Goal: Check status: Check status

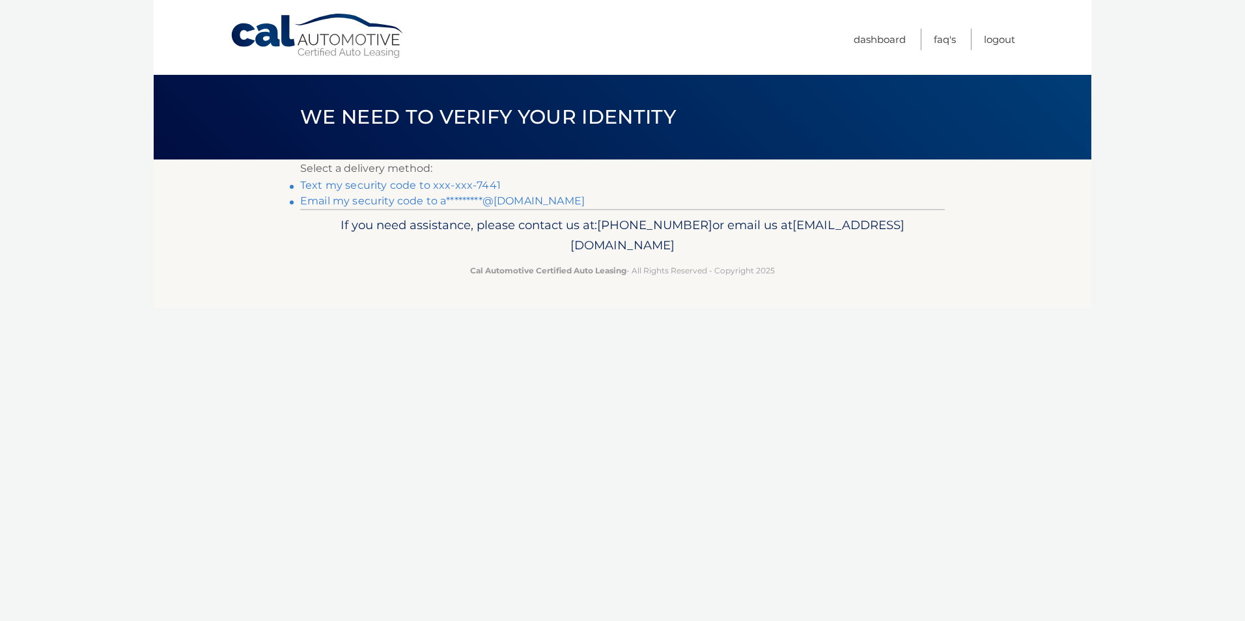
click at [454, 186] on link "Text my security code to xxx-xxx-7441" at bounding box center [400, 185] width 201 height 12
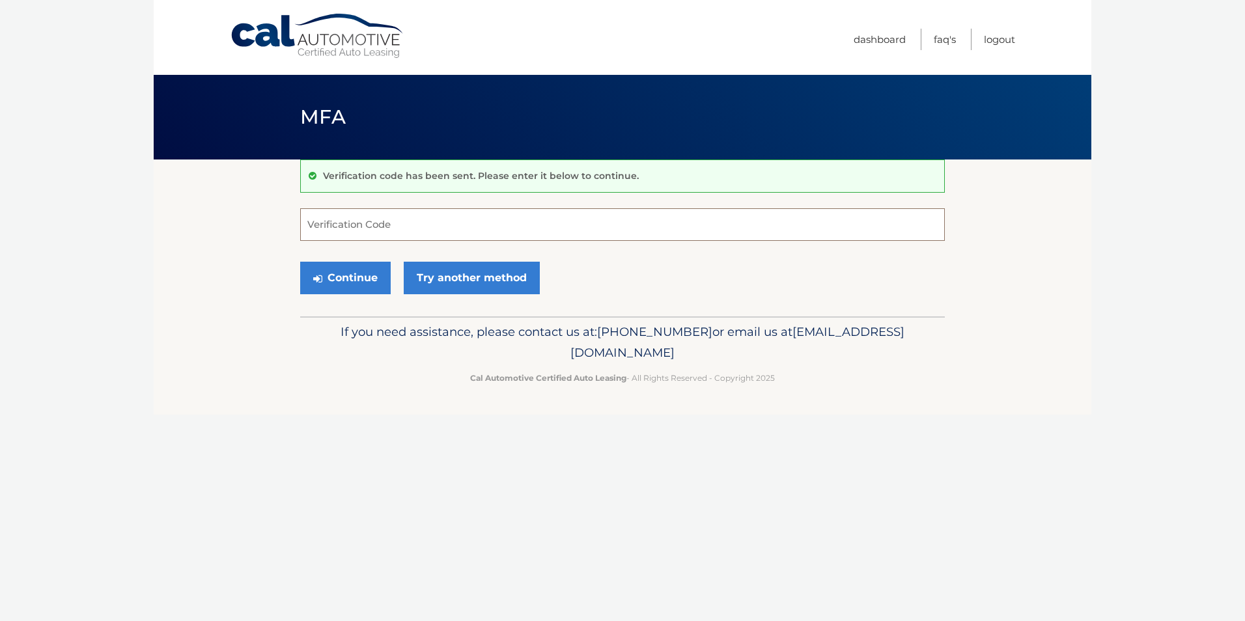
click at [510, 227] on input "Verification Code" at bounding box center [622, 224] width 645 height 33
type input "994232"
click at [337, 283] on button "Continue" at bounding box center [345, 278] width 90 height 33
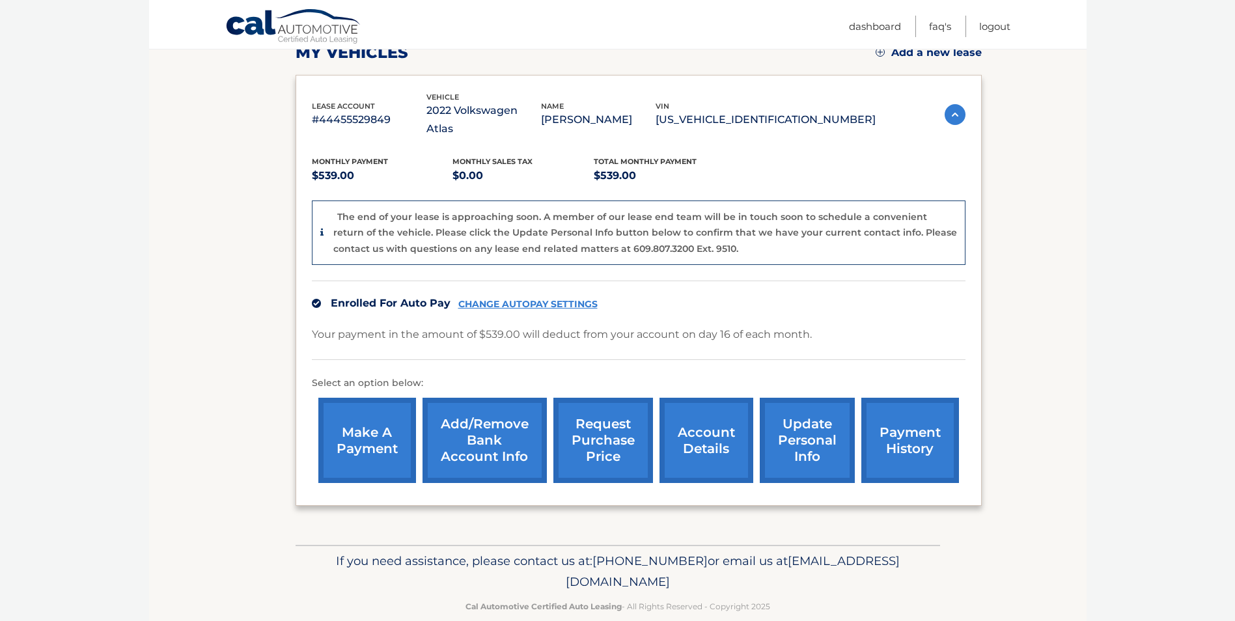
scroll to position [195, 0]
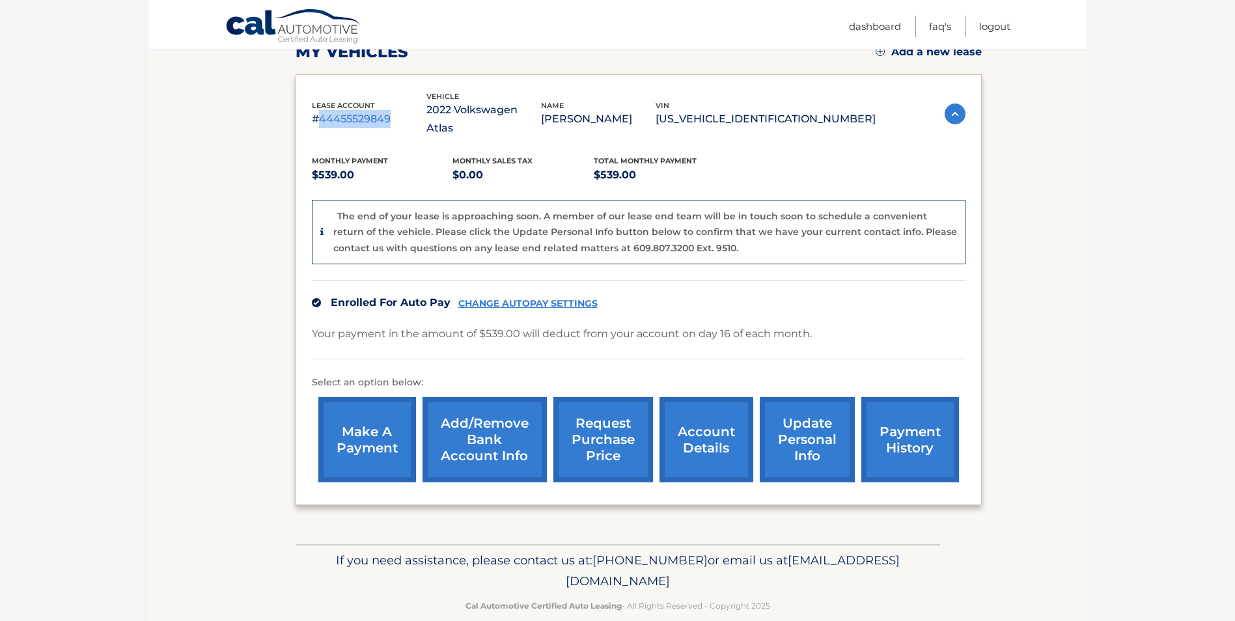
drag, startPoint x: 389, startPoint y: 111, endPoint x: 320, endPoint y: 107, distance: 69.1
click at [320, 110] on p "#44455529849" at bounding box center [369, 119] width 115 height 18
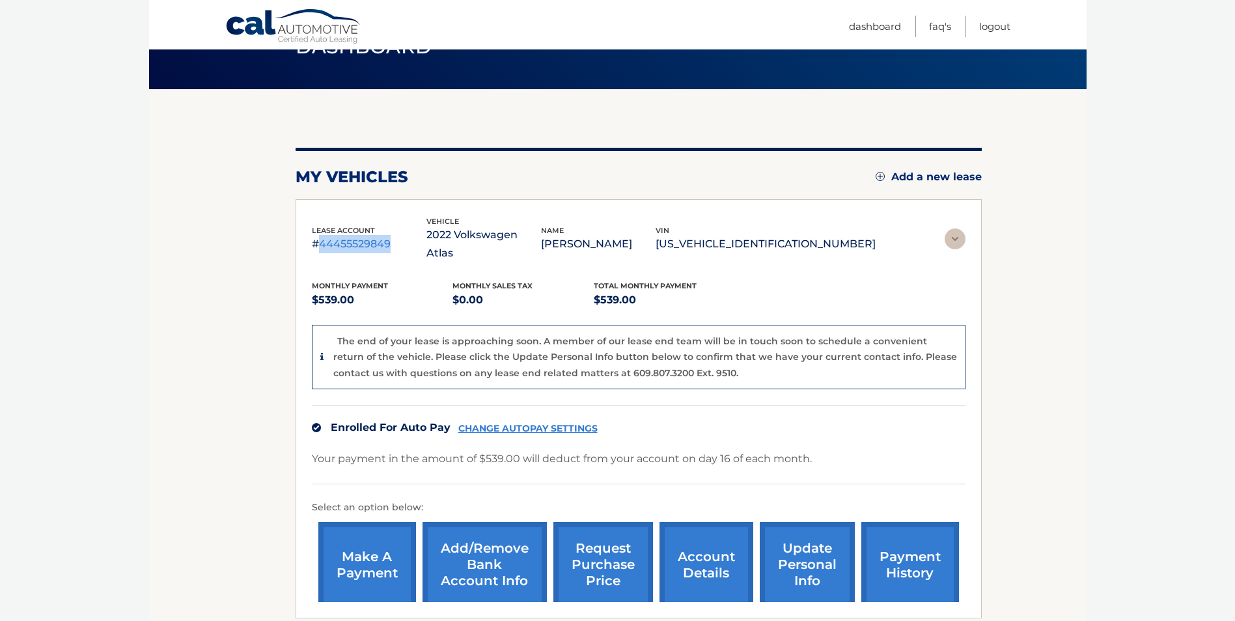
scroll to position [0, 0]
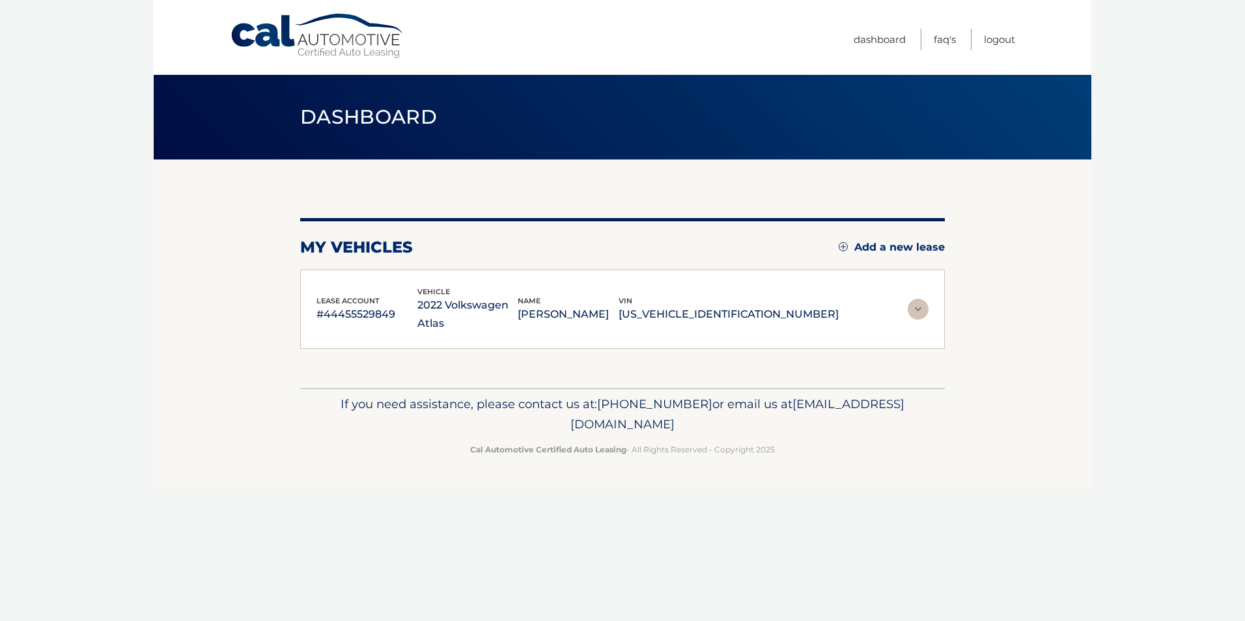
click at [409, 270] on div "lease account #44455529849 vehicle 2022 Volkswagen Atlas name MINATI SHAH vin 1…" at bounding box center [622, 310] width 645 height 80
click at [926, 302] on img at bounding box center [918, 309] width 21 height 21
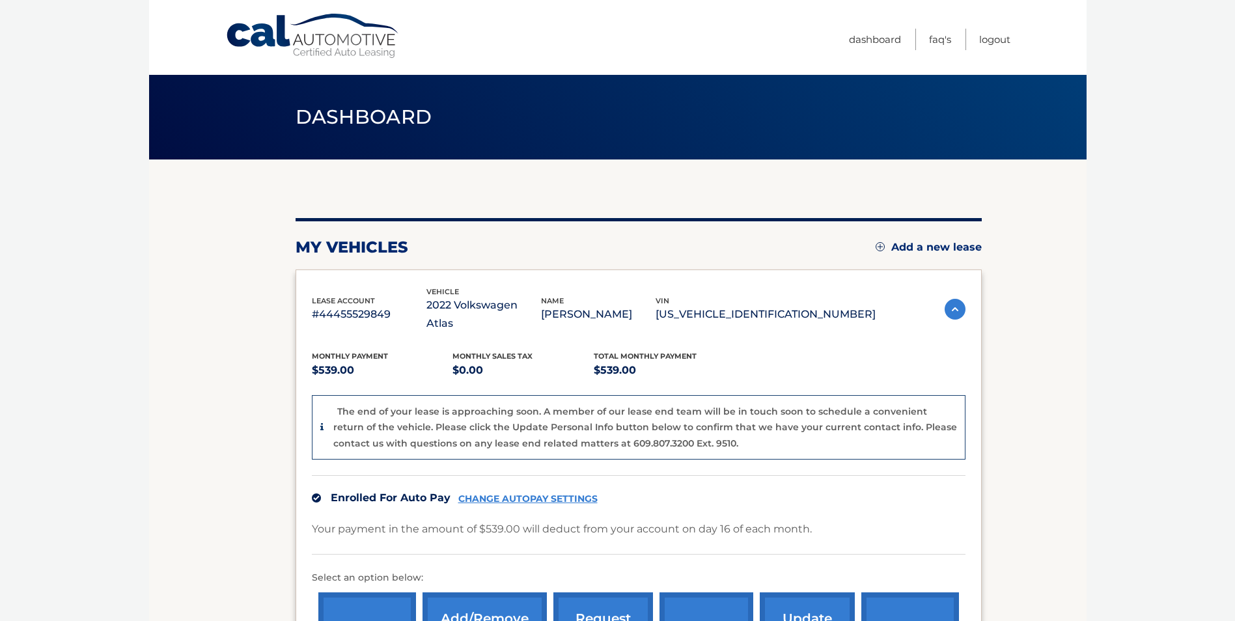
click at [397, 307] on p "#44455529849" at bounding box center [369, 314] width 115 height 18
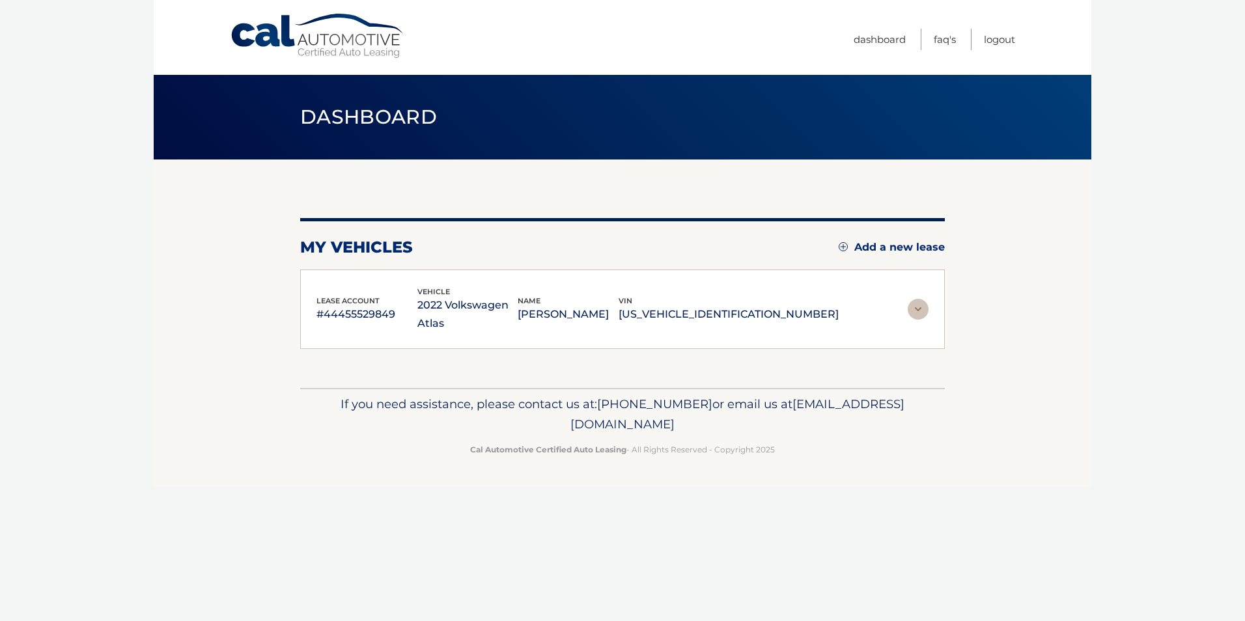
click at [385, 305] on p "#44455529849" at bounding box center [366, 314] width 101 height 18
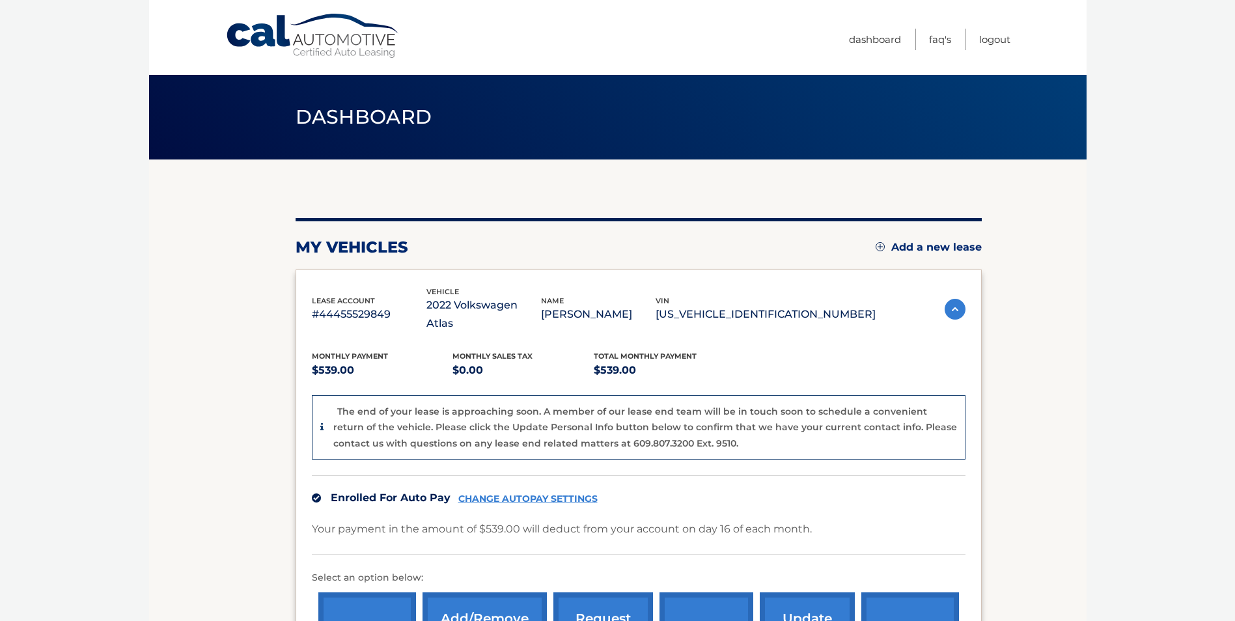
drag, startPoint x: 629, startPoint y: 306, endPoint x: 592, endPoint y: 303, distance: 36.6
click at [592, 305] on p "MINATI SHAH" at bounding box center [598, 314] width 115 height 18
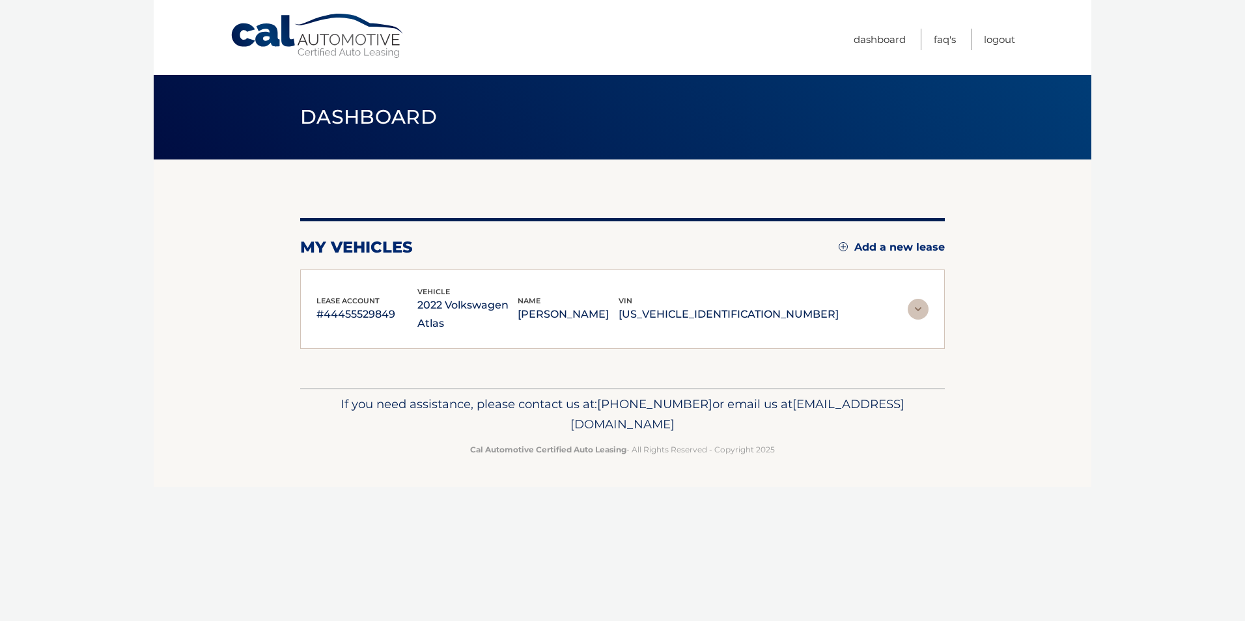
click at [924, 299] on img at bounding box center [918, 309] width 21 height 21
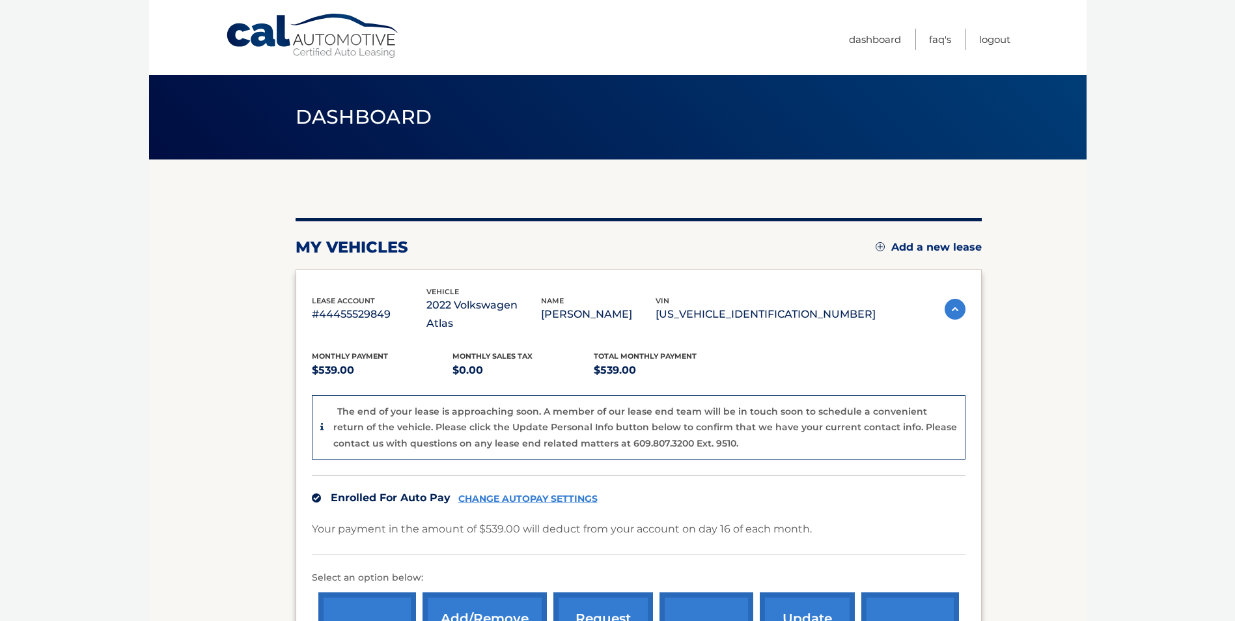
drag, startPoint x: 733, startPoint y: 303, endPoint x: 857, endPoint y: 308, distance: 124.5
click at [857, 308] on p "1V2HP2CA5NC554007" at bounding box center [766, 314] width 220 height 18
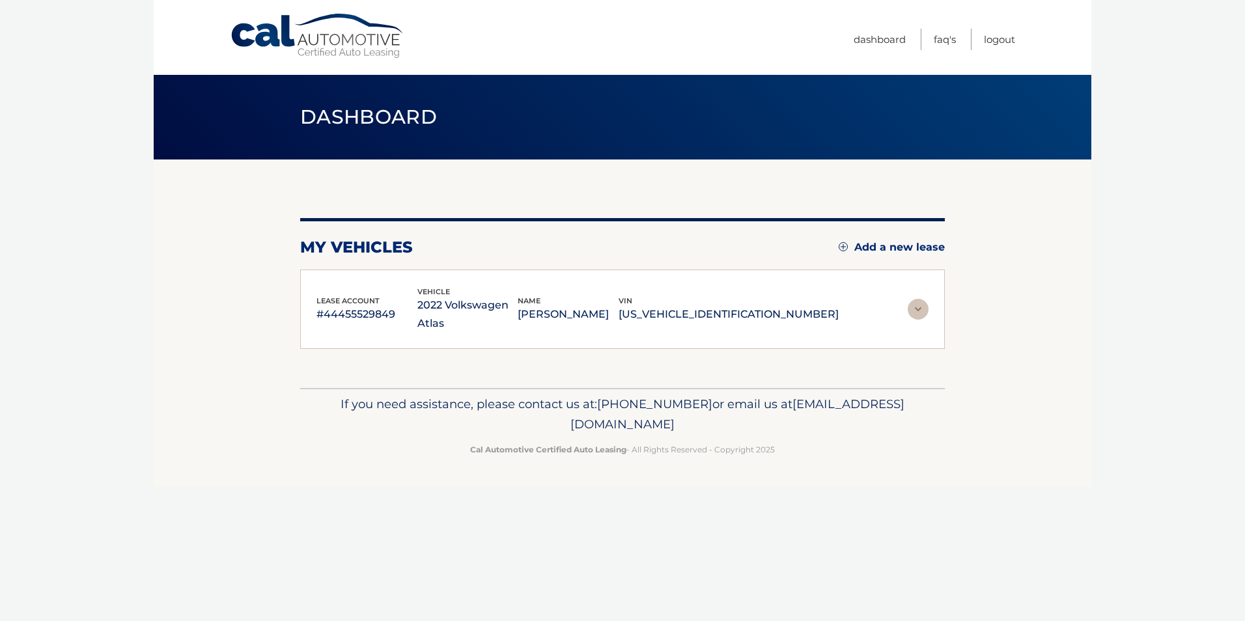
drag, startPoint x: 857, startPoint y: 308, endPoint x: 922, endPoint y: 298, distance: 65.2
click at [922, 299] on img at bounding box center [918, 309] width 21 height 21
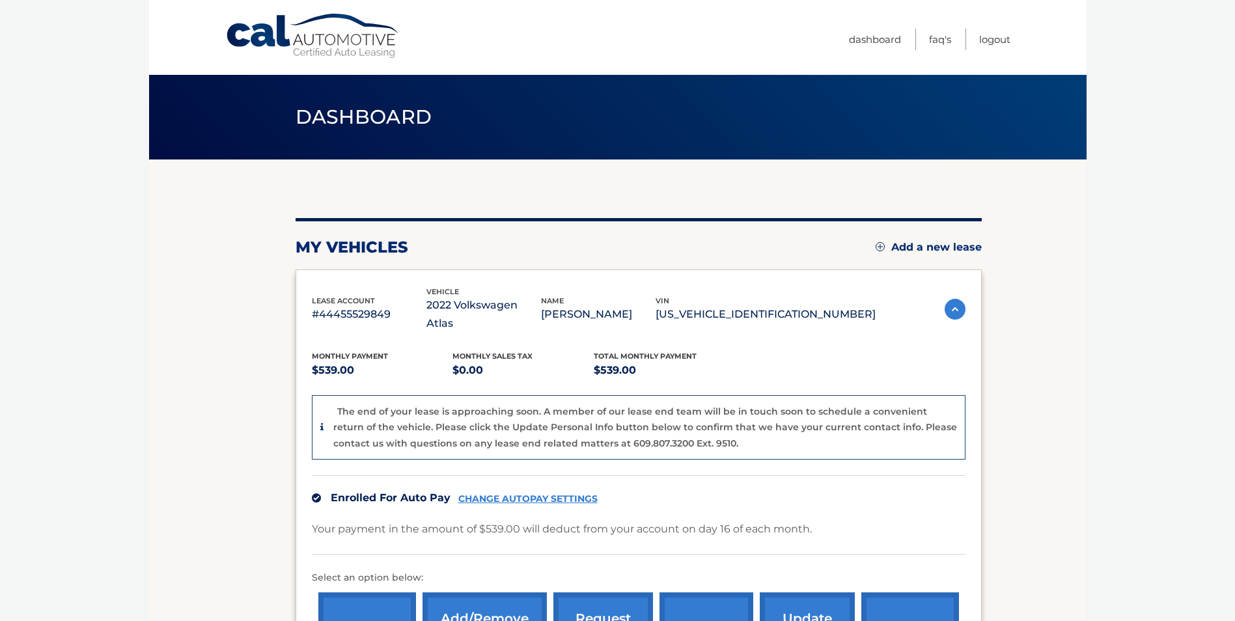
drag, startPoint x: 743, startPoint y: 331, endPoint x: 750, endPoint y: 331, distance: 7.2
click at [743, 333] on div "Monthly Payment $539.00 Monthly sales Tax $0.00 Total Monthly Payment $539.00 T…" at bounding box center [639, 509] width 654 height 352
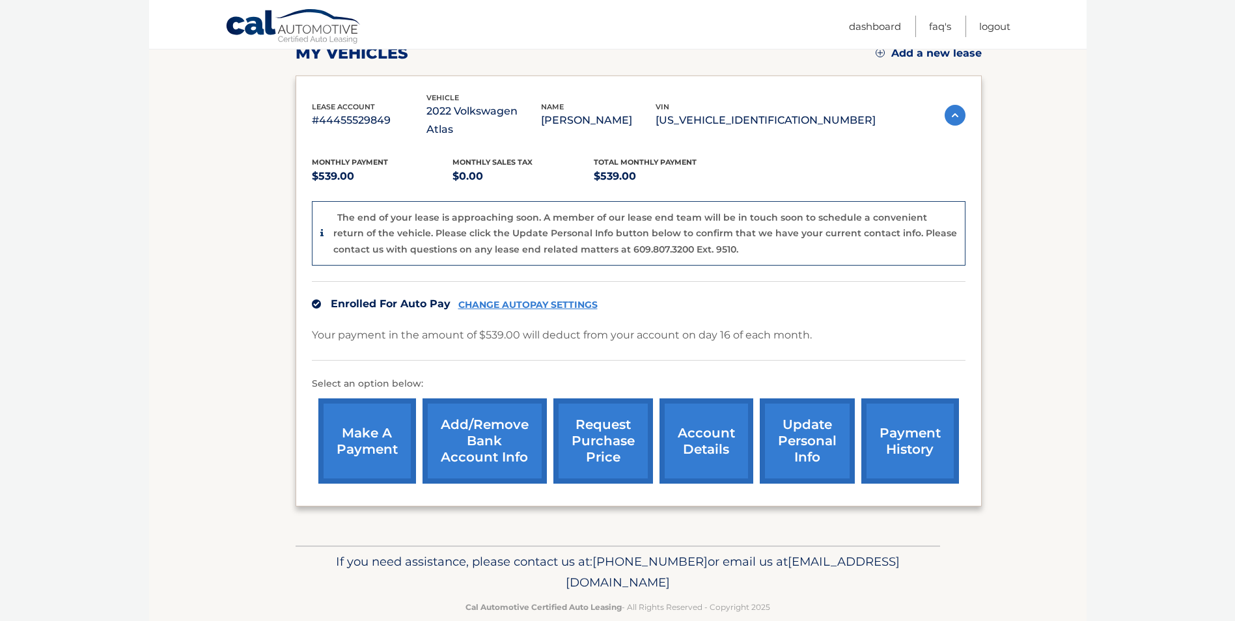
scroll to position [195, 0]
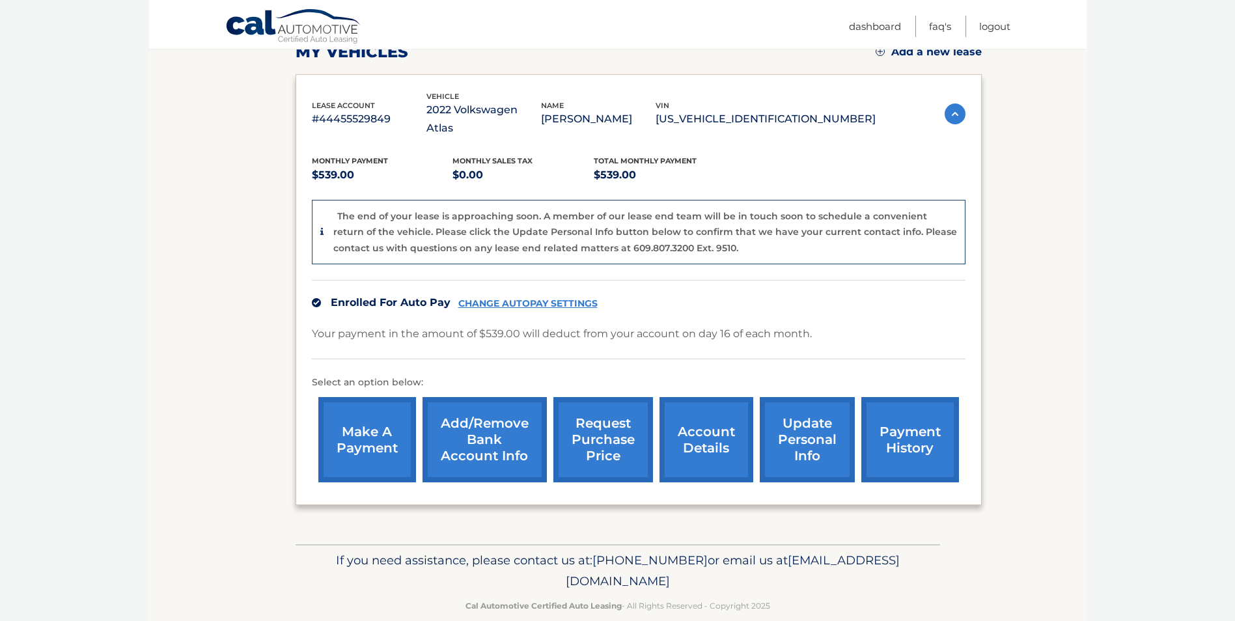
drag, startPoint x: 730, startPoint y: 566, endPoint x: 501, endPoint y: 566, distance: 228.5
click at [501, 566] on p "If you need assistance, please contact us at: 609-807-3200 or email us at Custo…" at bounding box center [618, 571] width 628 height 42
drag, startPoint x: 501, startPoint y: 566, endPoint x: 521, endPoint y: 566, distance: 19.5
copy span "[EMAIL_ADDRESS][DOMAIN_NAME]"
click at [788, 112] on p "1V2HP2CA5NC554007" at bounding box center [766, 119] width 220 height 18
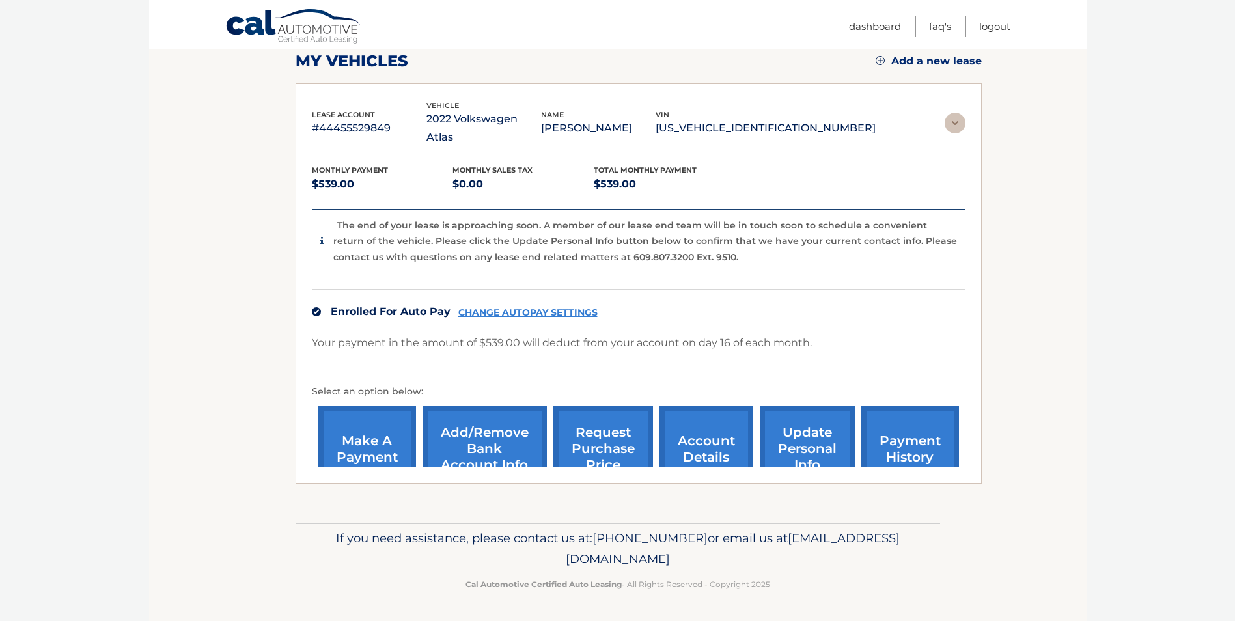
scroll to position [0, 0]
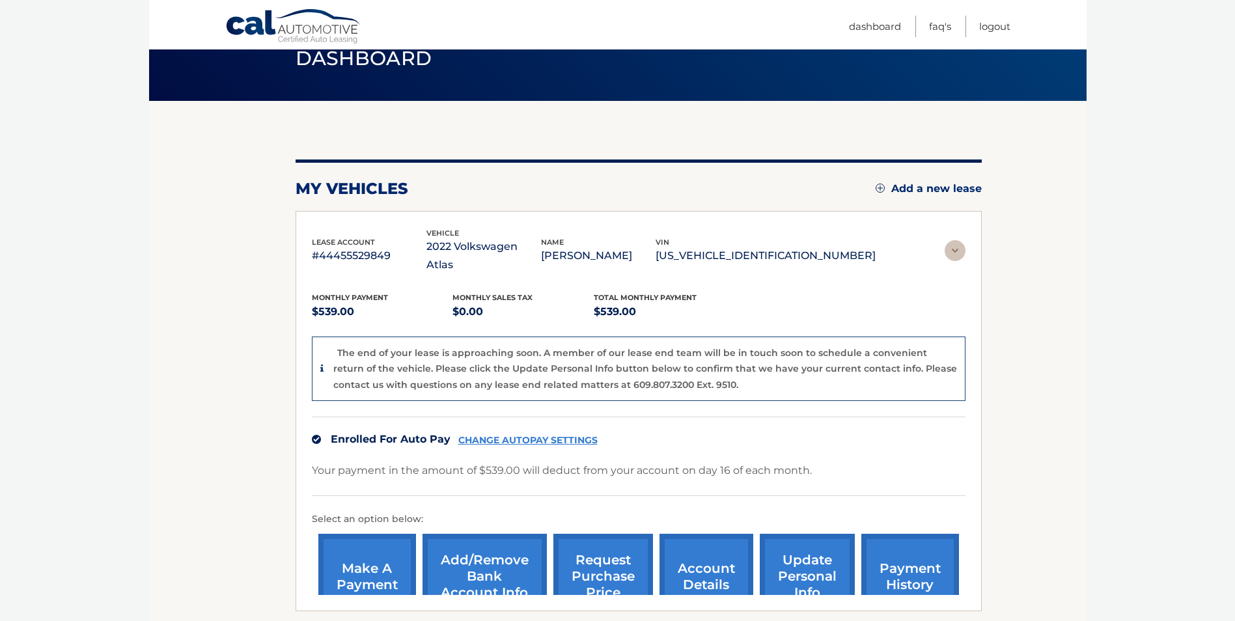
click at [788, 112] on div "my vehicles Add a new lease lease account #44455529849 vehicle 2022 Volkswagen …" at bounding box center [639, 375] width 686 height 549
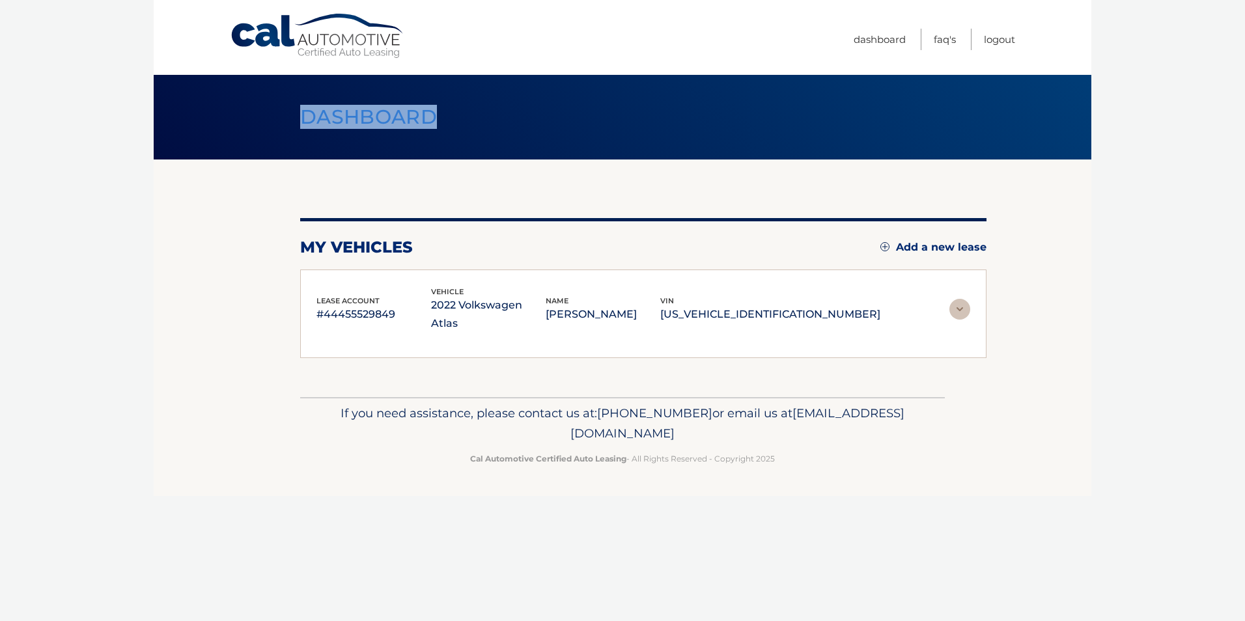
click at [788, 112] on header "Dashboard" at bounding box center [622, 117] width 645 height 85
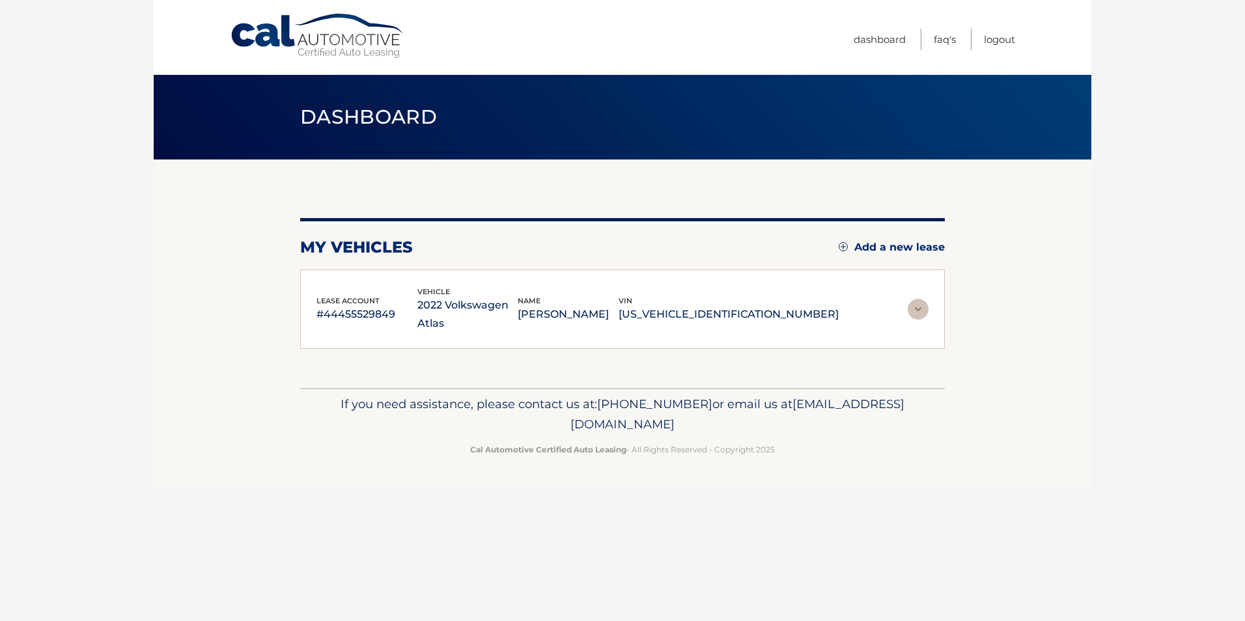
click at [765, 305] on p "1V2HP2CA5NC554007" at bounding box center [729, 314] width 220 height 18
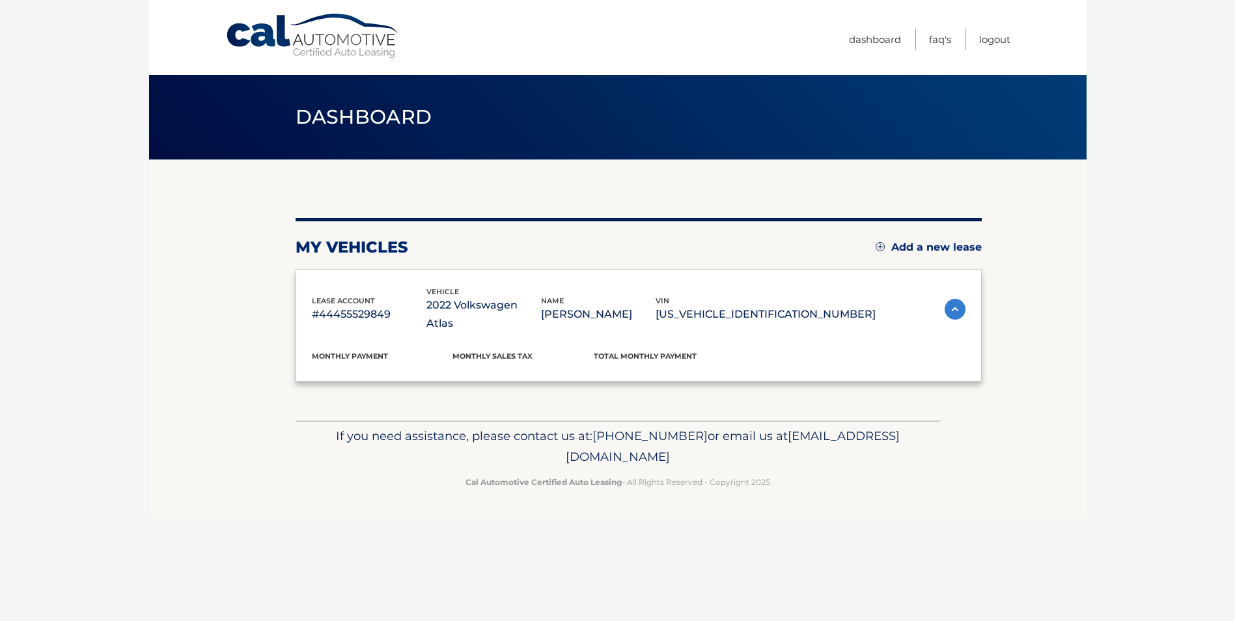
click at [765, 305] on p "1V2HP2CA5NC554007" at bounding box center [766, 314] width 220 height 18
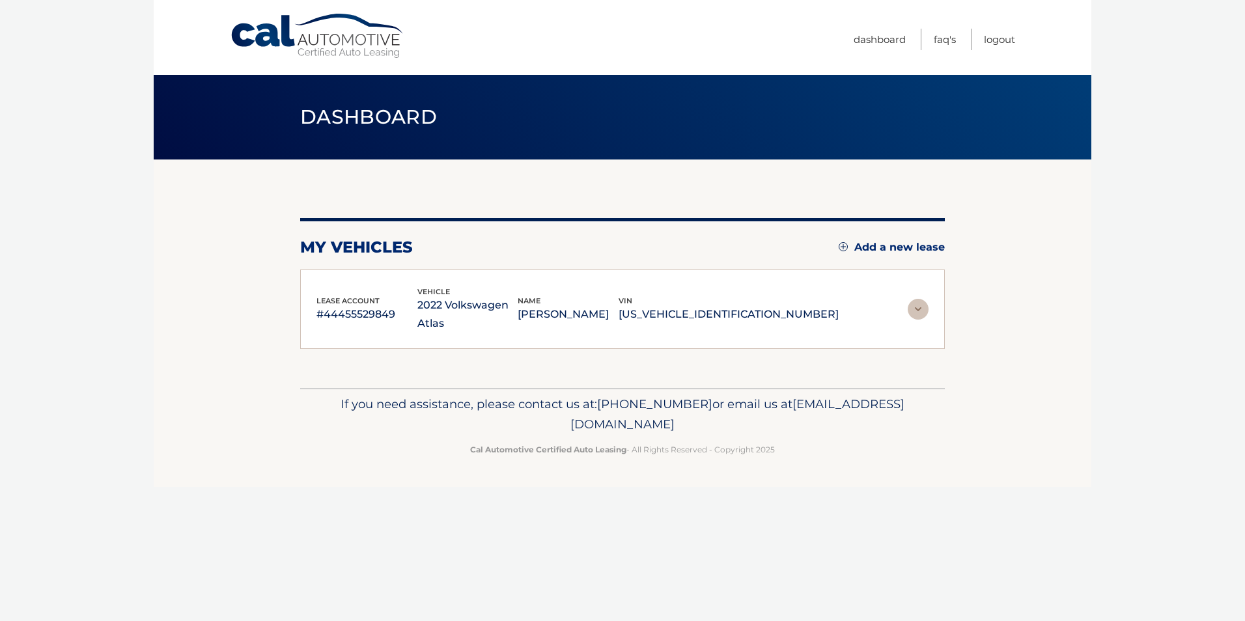
copy p "1V2HP2CA5NC554007"
click at [454, 305] on p "2022 Volkswagen Atlas" at bounding box center [467, 314] width 101 height 36
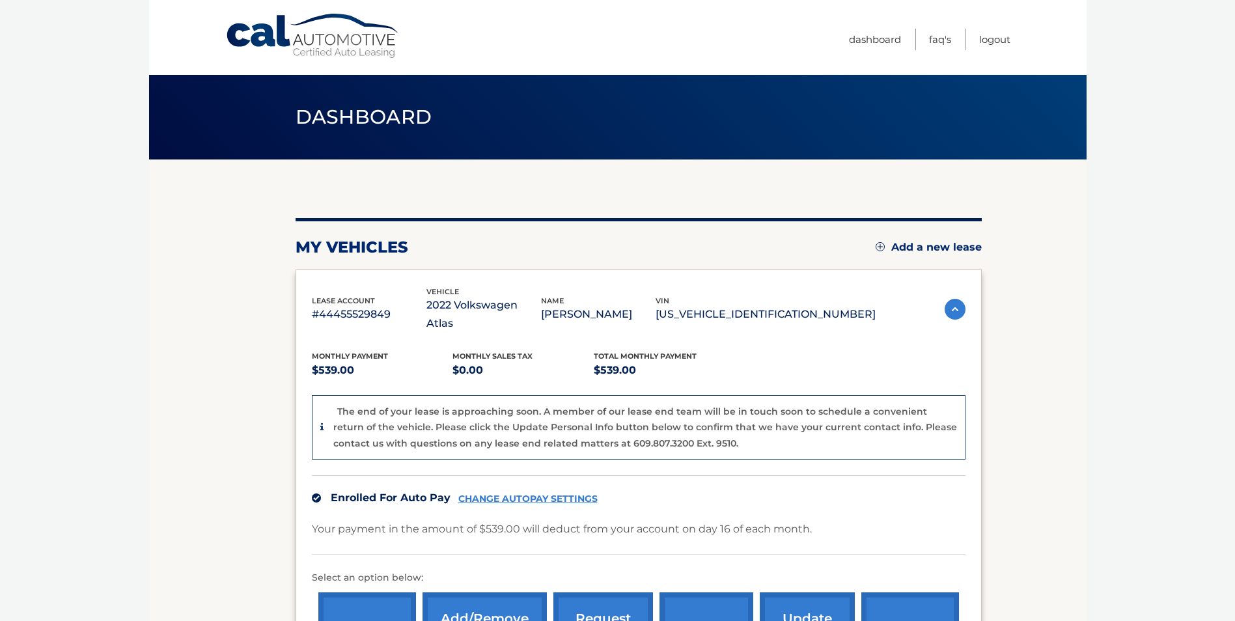
drag, startPoint x: 846, startPoint y: 303, endPoint x: 308, endPoint y: 296, distance: 537.8
click at [308, 296] on div "lease account #44455529849 vehicle 2022 Volkswagen Atlas name MINATI SHAH vin 1…" at bounding box center [639, 486] width 686 height 432
drag, startPoint x: 308, startPoint y: 296, endPoint x: 337, endPoint y: 296, distance: 28.6
copy div "lease account #44455529849 vehicle 2022 Volkswagen Atlas name MINATI SHAH vin 1…"
click at [1031, 325] on section "my vehicles Add a new lease lease account #44455529849 vehicle 2022 Volkswagen …" at bounding box center [618, 450] width 938 height 580
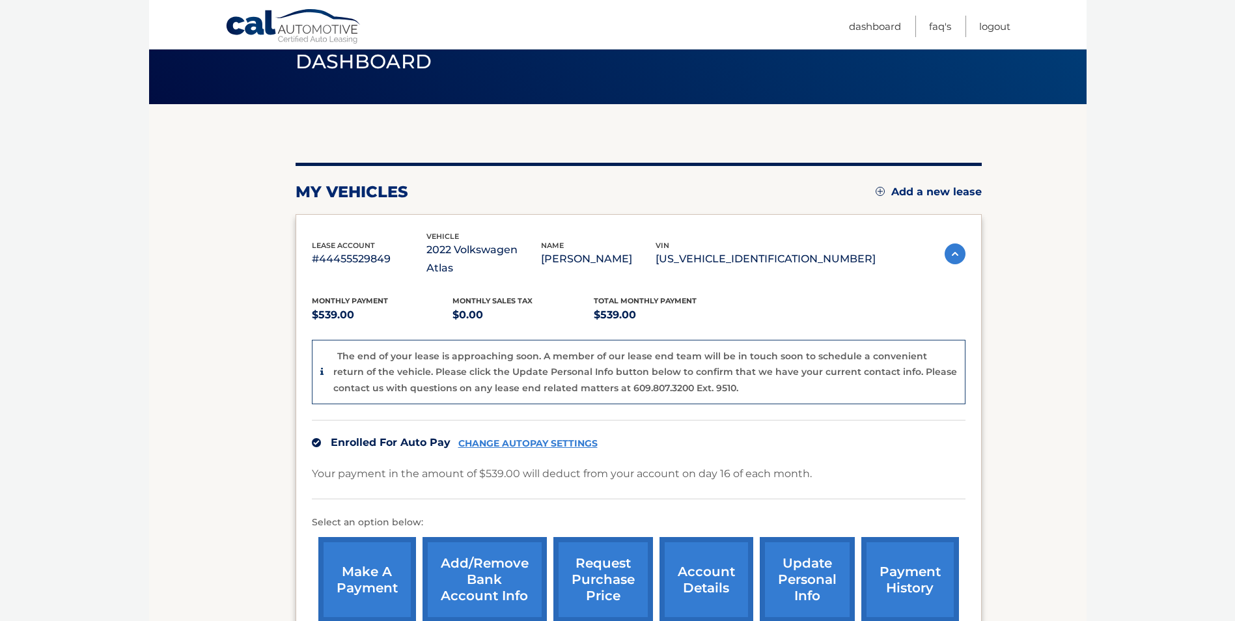
scroll to position [195, 0]
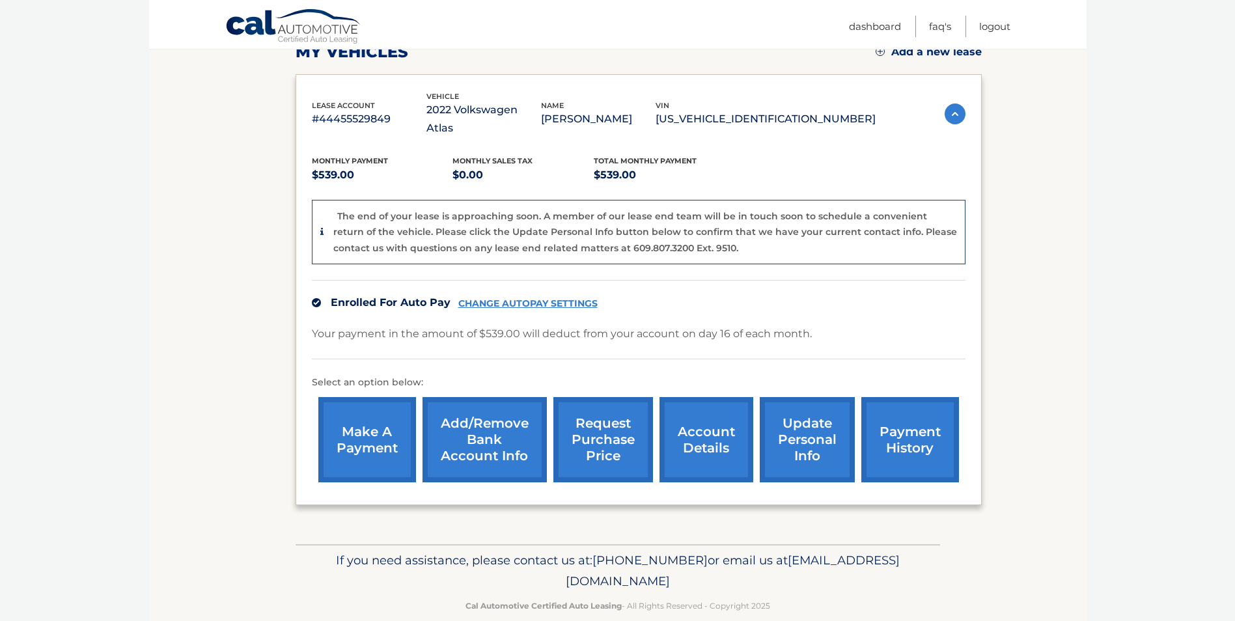
click at [715, 445] on link "account details" at bounding box center [707, 439] width 94 height 85
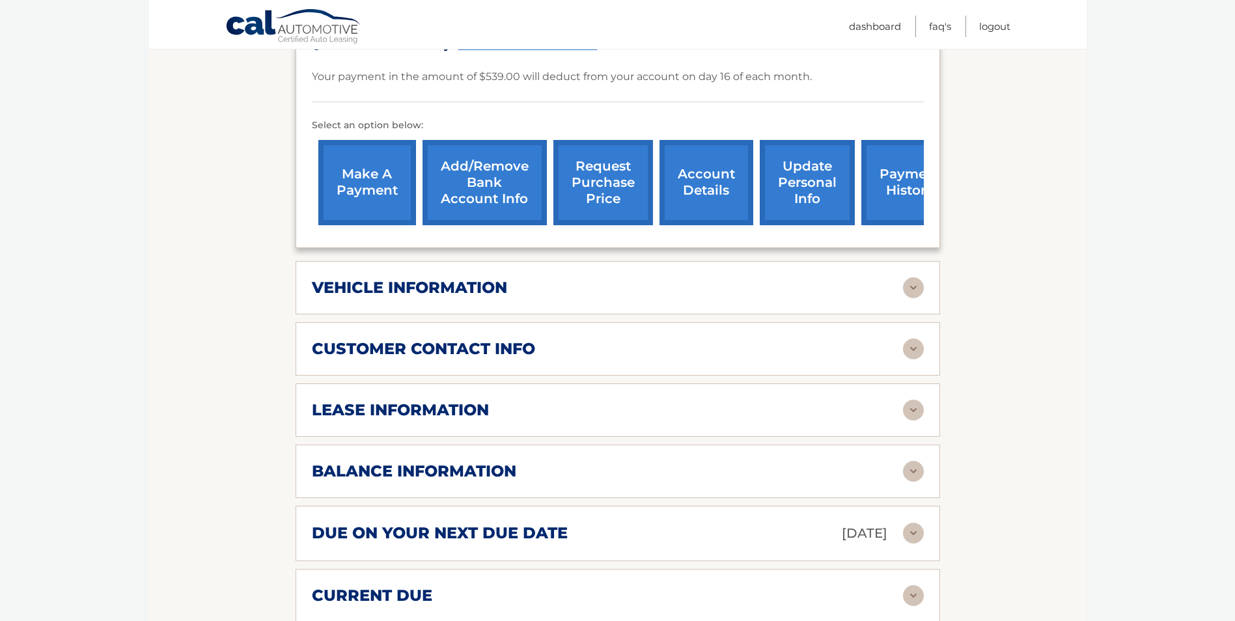
scroll to position [521, 0]
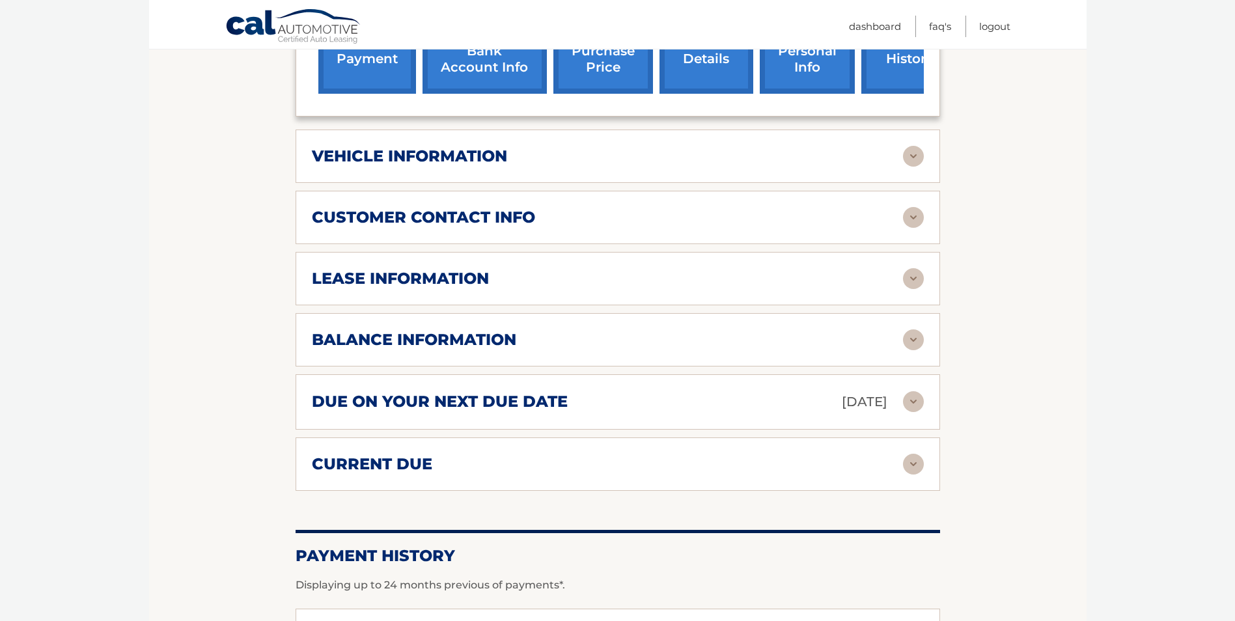
click at [910, 268] on img at bounding box center [913, 278] width 21 height 21
